Goal: Task Accomplishment & Management: Use online tool/utility

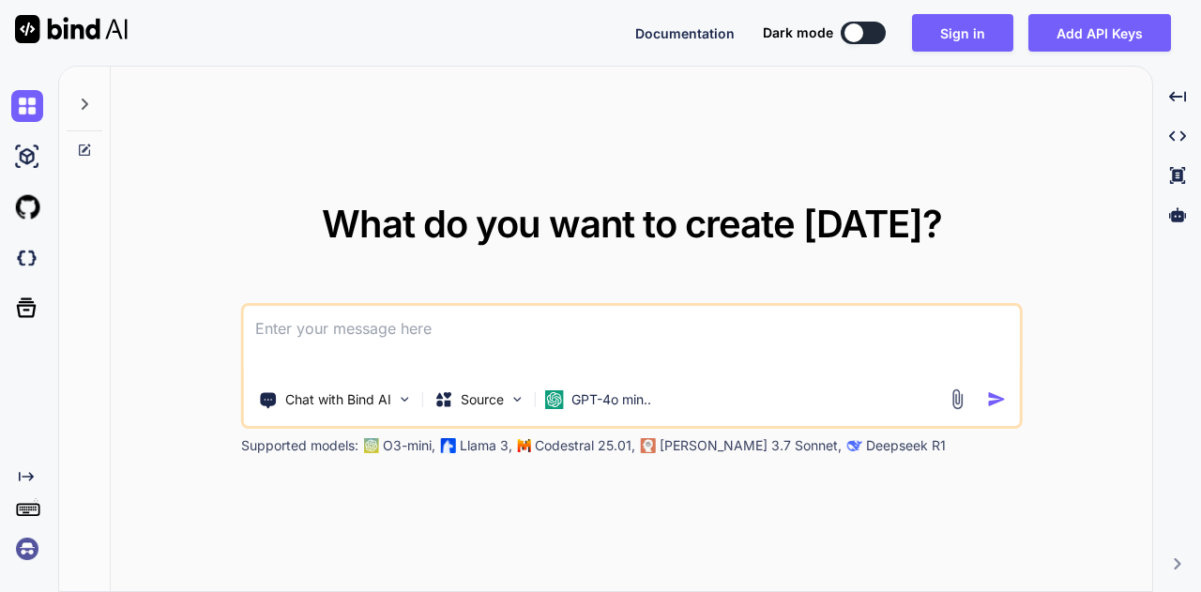
type textarea "x"
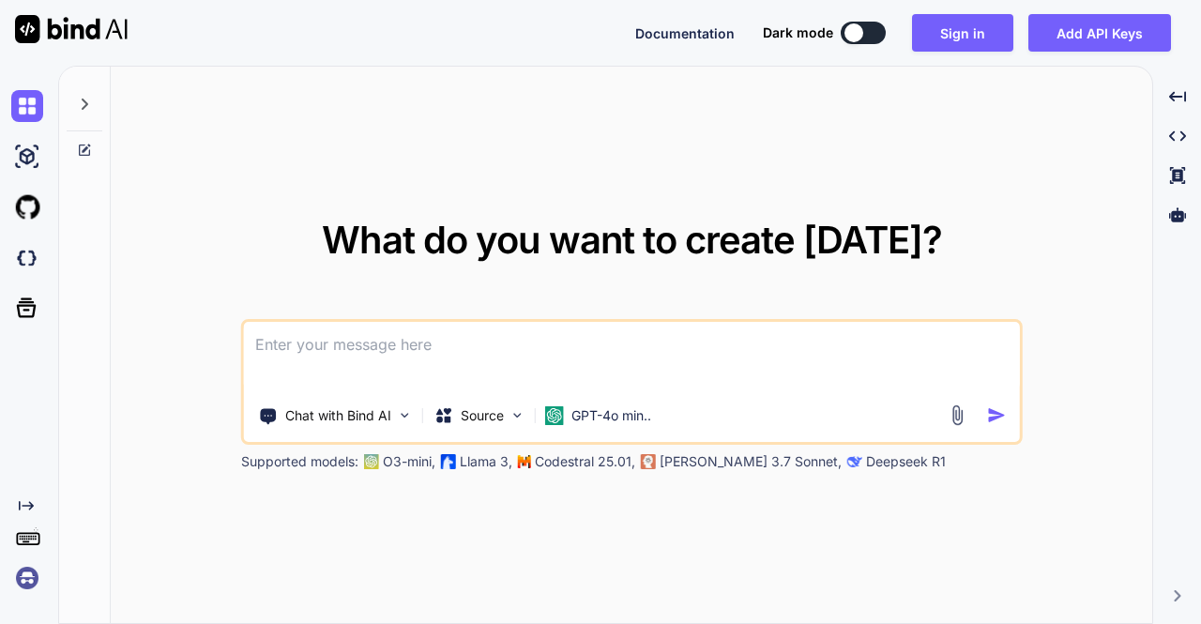
click at [25, 575] on img at bounding box center [27, 578] width 32 height 32
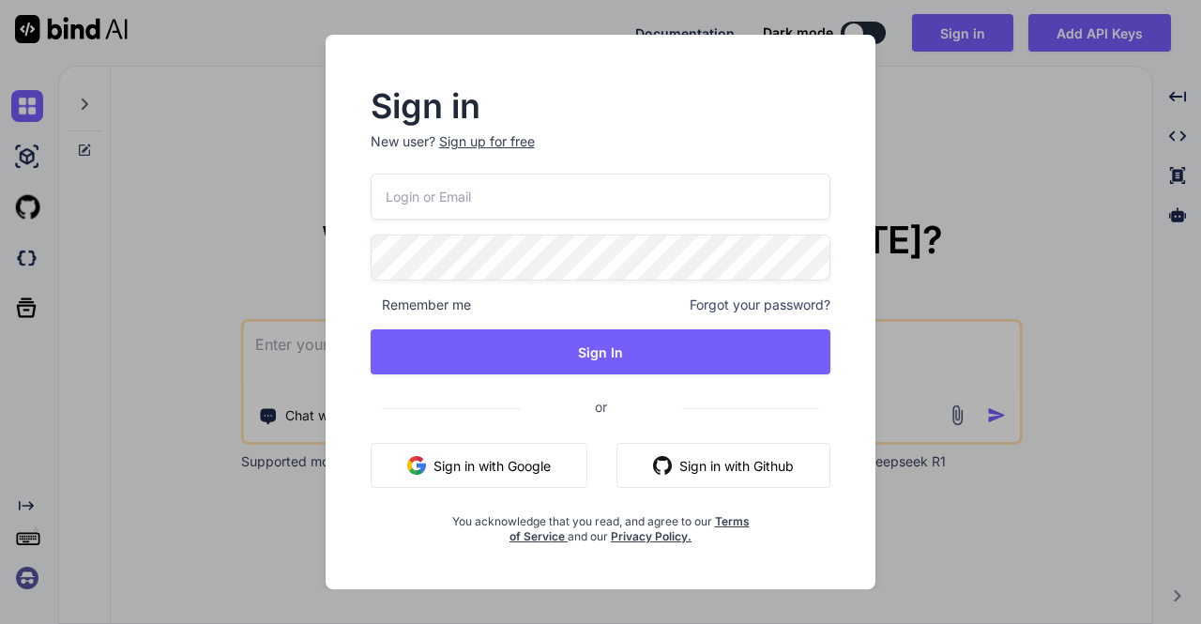
click at [548, 209] on input "email" at bounding box center [601, 197] width 461 height 46
type input "[EMAIL_ADDRESS][DOMAIN_NAME]"
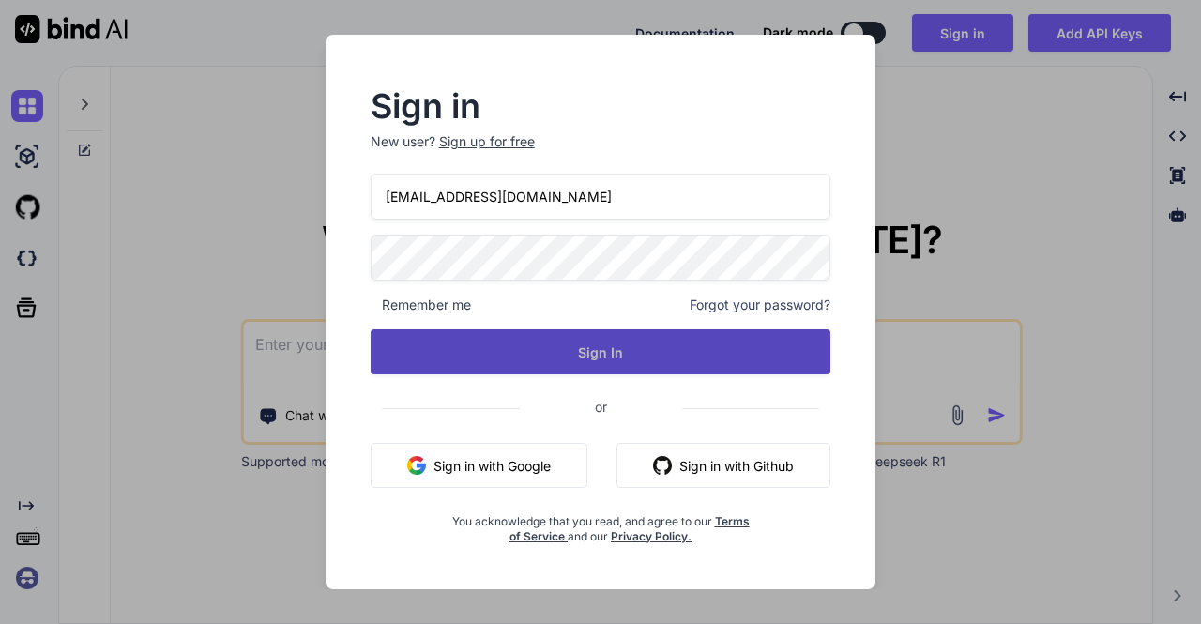
click at [573, 348] on button "Sign In" at bounding box center [601, 351] width 461 height 45
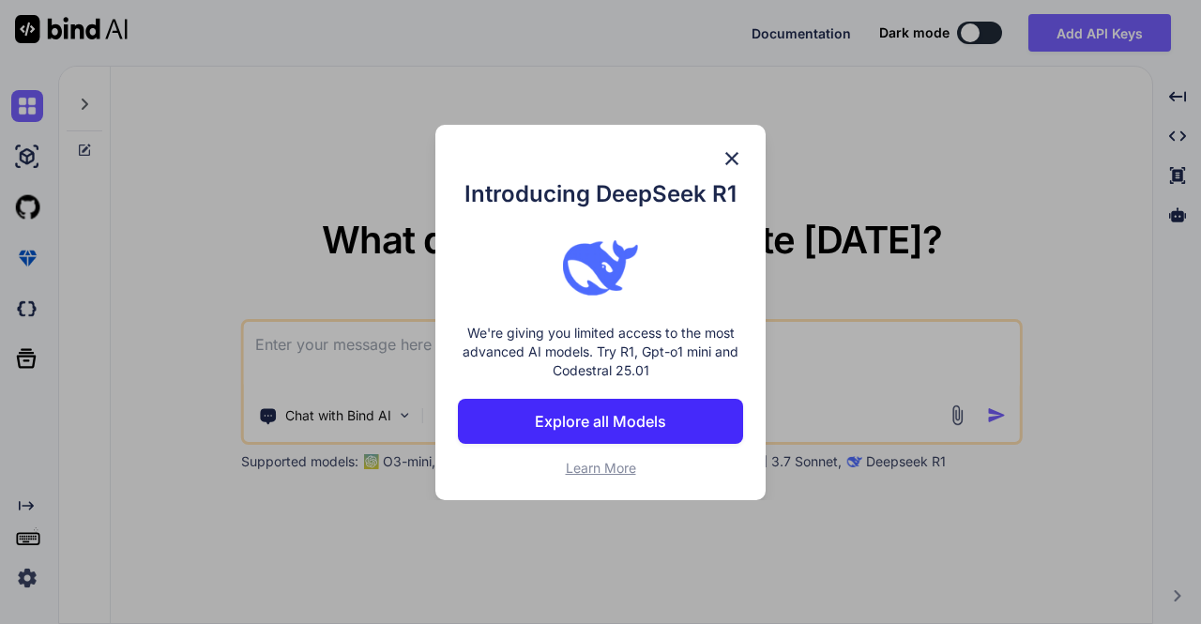
click at [296, 166] on div "Introducing DeepSeek R1 We're giving you limited access to the most advanced AI…" at bounding box center [600, 312] width 1201 height 624
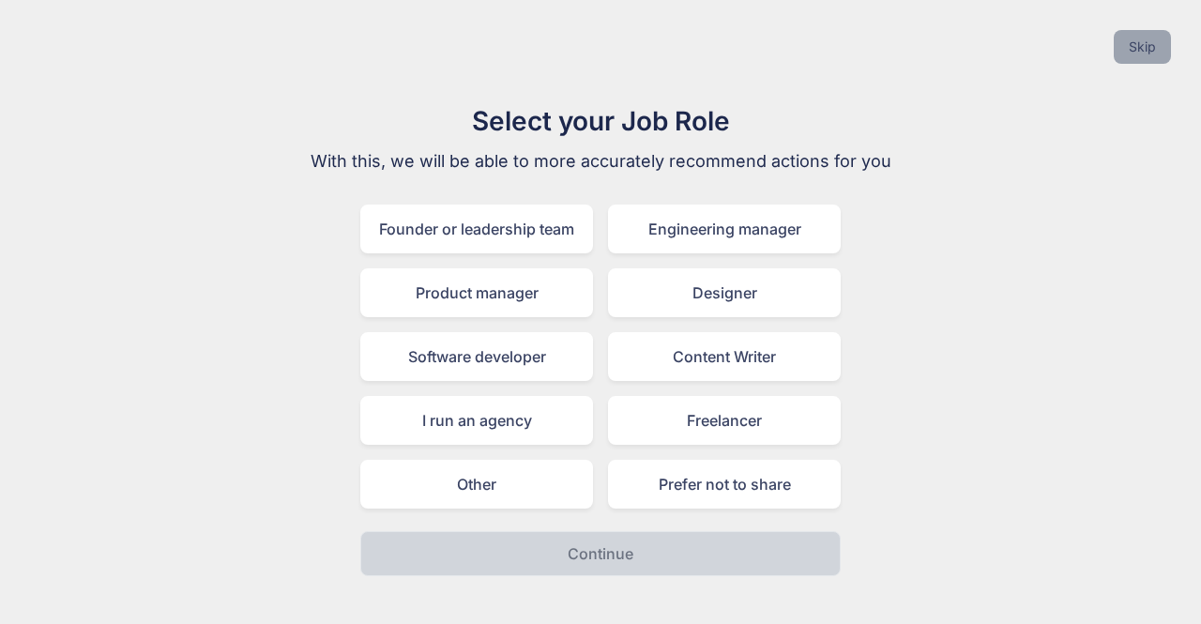
click at [1135, 38] on button "Skip" at bounding box center [1141, 47] width 57 height 34
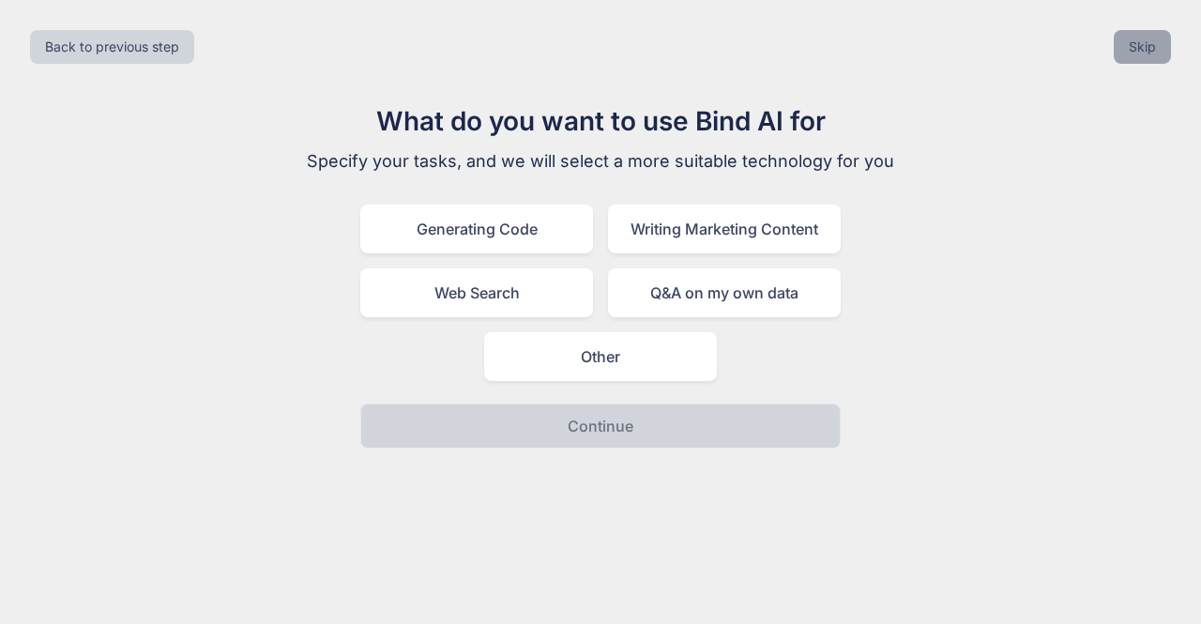
click at [1135, 38] on button "Skip" at bounding box center [1141, 47] width 57 height 34
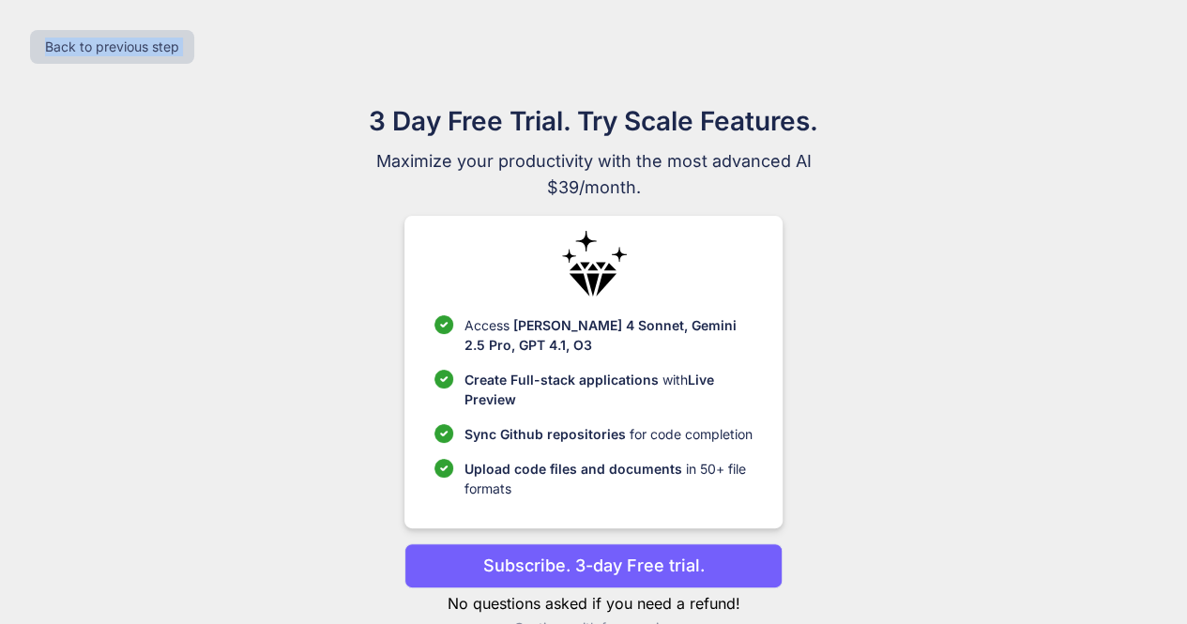
click at [1135, 38] on div "Back to previous step" at bounding box center [593, 47] width 1157 height 64
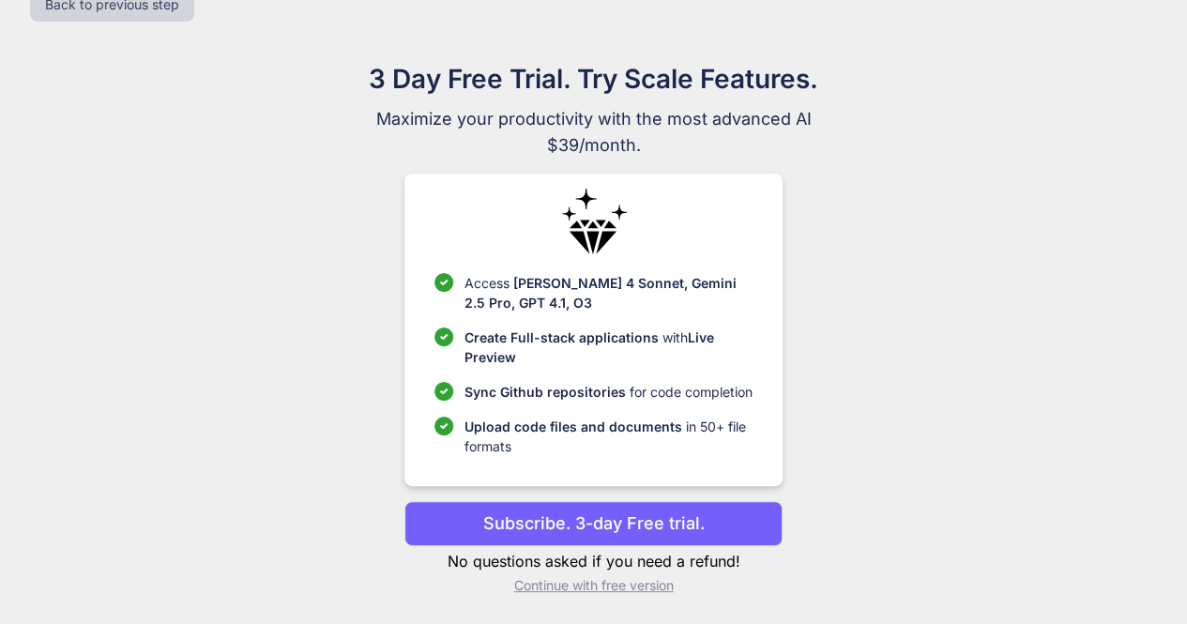
click at [594, 584] on p "Continue with free version" at bounding box center [593, 585] width 378 height 19
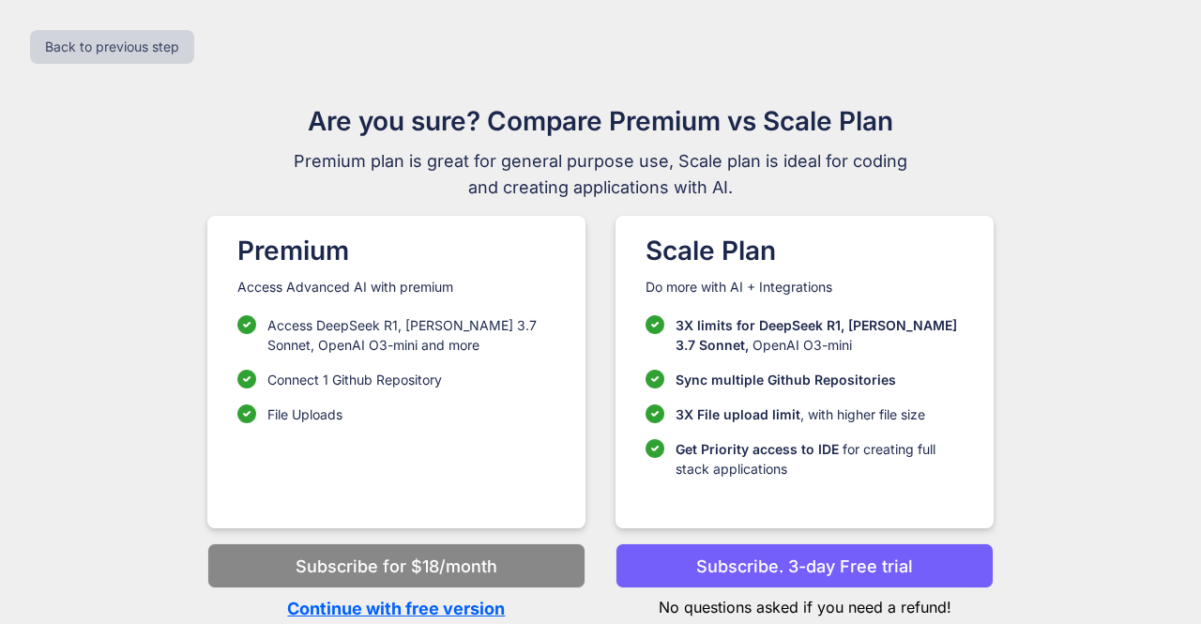
click at [460, 591] on p "Continue with free version" at bounding box center [396, 608] width 378 height 25
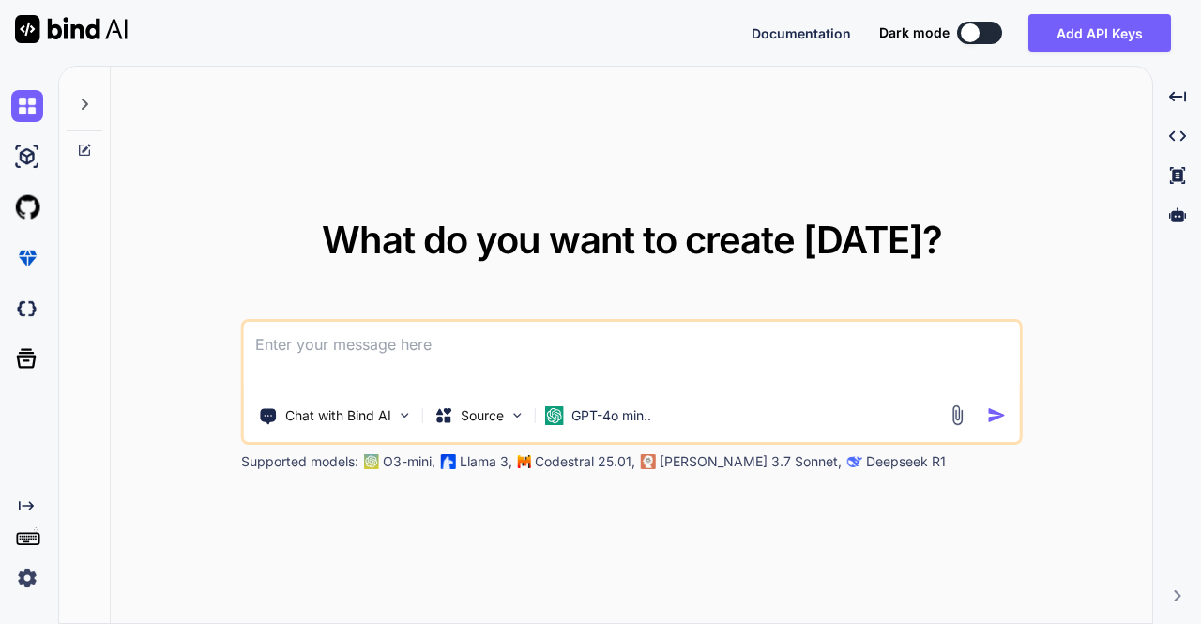
click at [26, 577] on img at bounding box center [27, 578] width 32 height 32
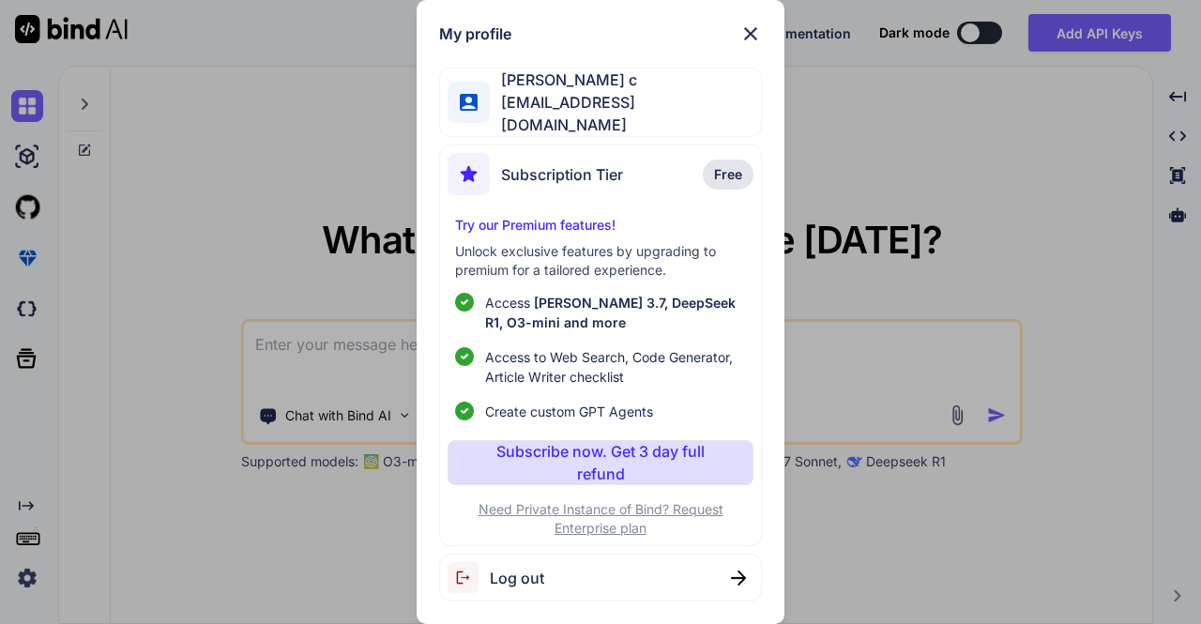
click at [191, 157] on div "My profile [PERSON_NAME] c [EMAIL_ADDRESS][DOMAIN_NAME] Subscription Tier Free …" at bounding box center [600, 312] width 1201 height 624
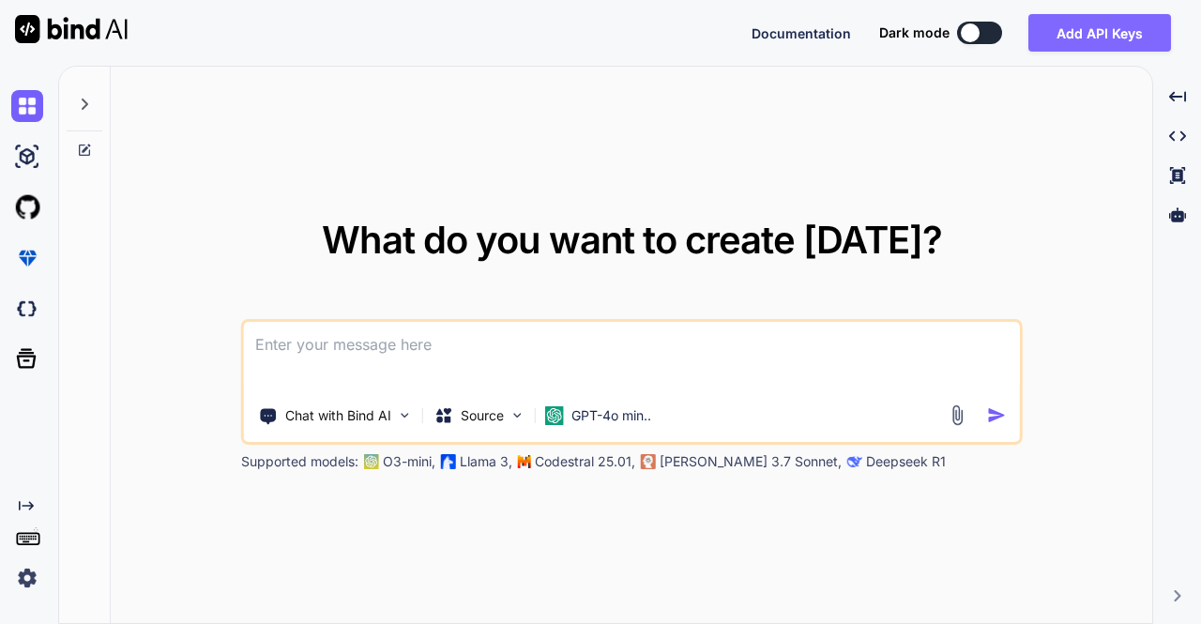
drag, startPoint x: 1111, startPoint y: 10, endPoint x: 1114, endPoint y: 37, distance: 26.5
click at [1114, 37] on div "Documentation Dark mode Add API Keys Created with Pixso." at bounding box center [600, 33] width 1201 height 66
click at [1114, 37] on button "Add API Keys" at bounding box center [1099, 33] width 143 height 38
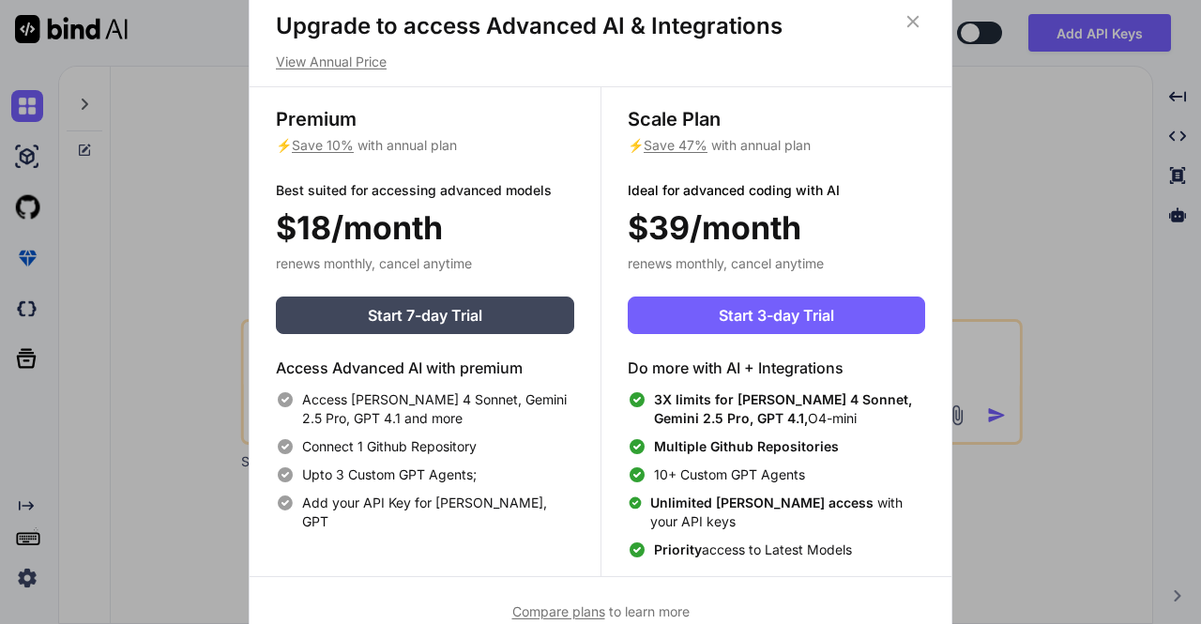
click at [914, 23] on icon at bounding box center [912, 21] width 21 height 21
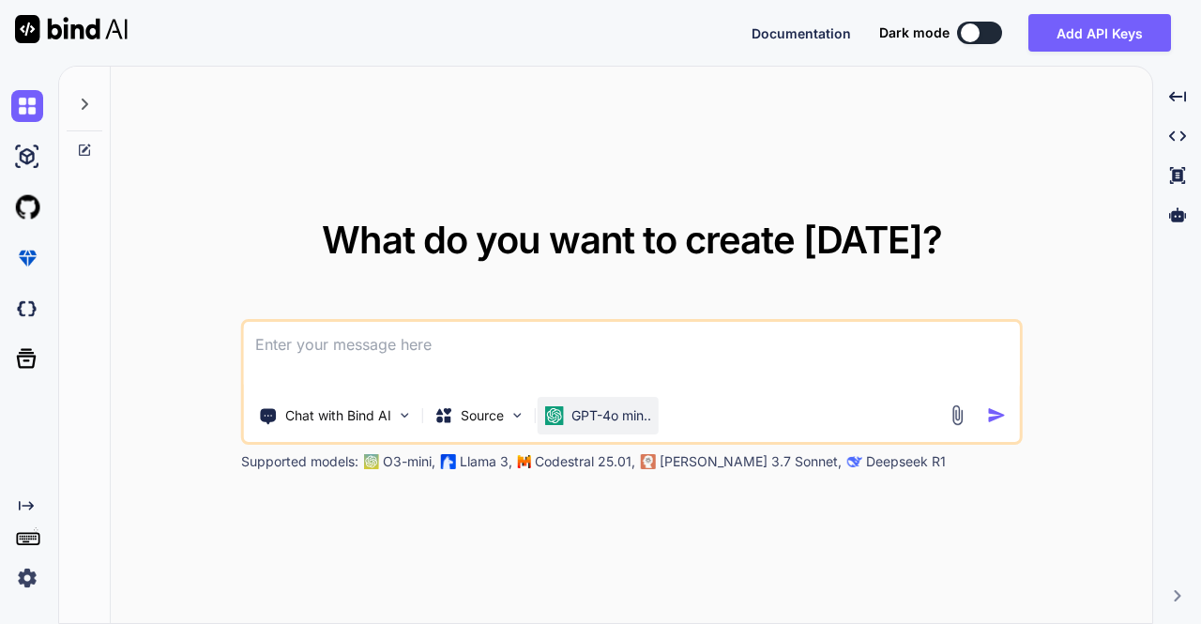
click at [628, 401] on div "GPT-4o min.." at bounding box center [597, 416] width 121 height 38
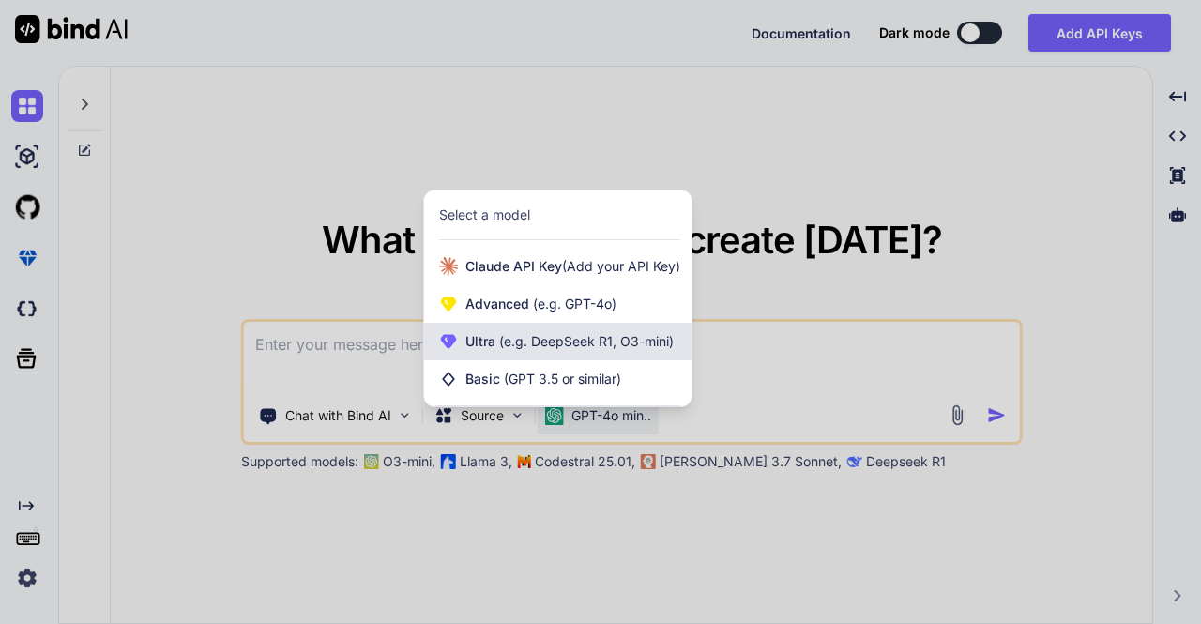
click at [587, 333] on span "(e.g. DeepSeek R1, O3-mini)" at bounding box center [584, 341] width 178 height 16
type textarea "x"
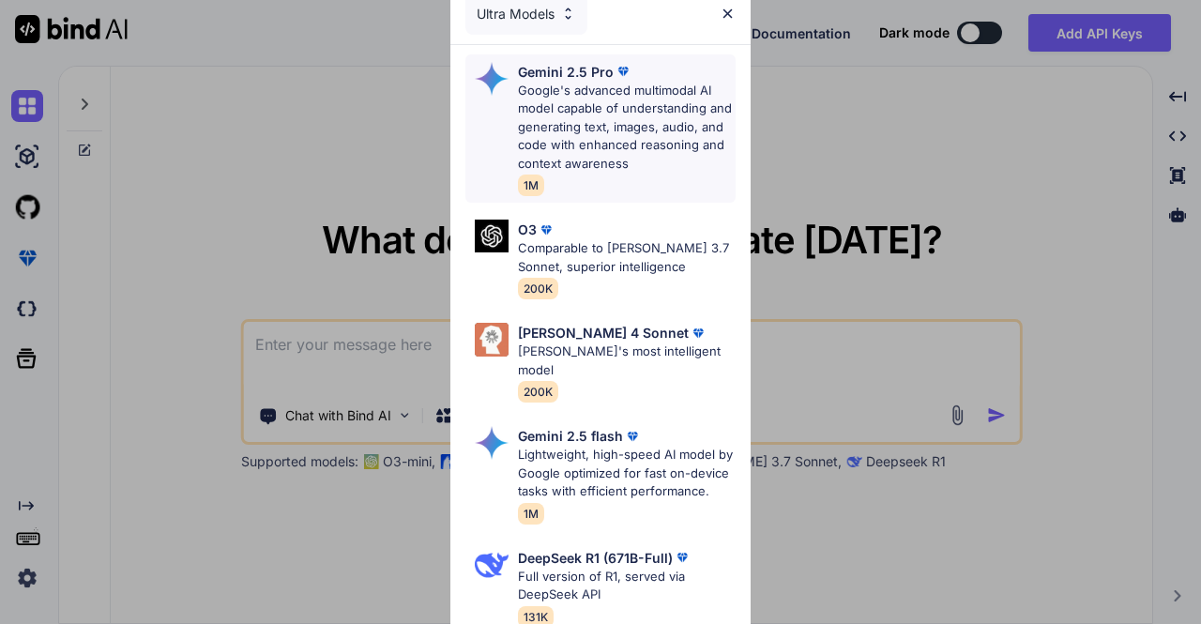
click at [553, 168] on p "Google's advanced multimodal AI model capable of understanding and generating t…" at bounding box center [627, 128] width 218 height 92
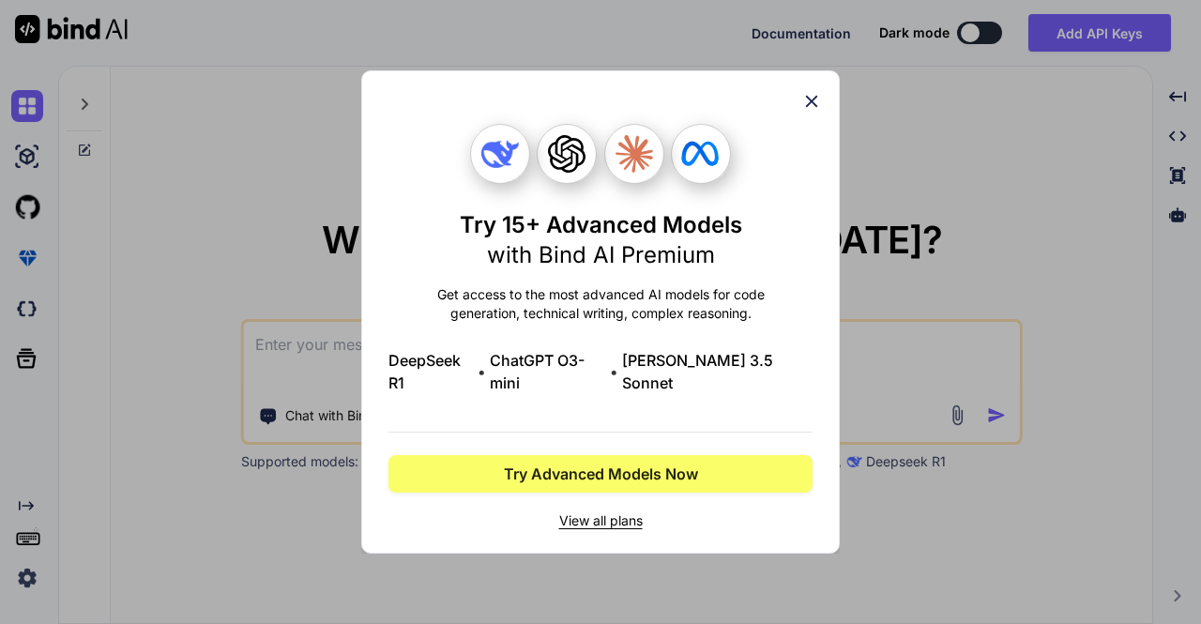
click at [880, 172] on div "Try 15+ Advanced Models with Bind AI Premium Get access to the most advanced AI…" at bounding box center [600, 312] width 1201 height 624
